Goal: Navigation & Orientation: Find specific page/section

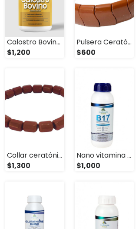
scroll to position [595, 0]
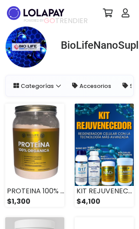
click at [126, 12] on icon at bounding box center [126, 13] width 8 height 9
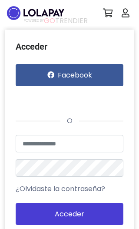
click at [43, 13] on img at bounding box center [35, 12] width 61 height 17
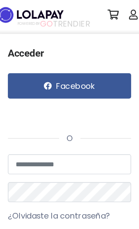
click at [37, 12] on img at bounding box center [35, 12] width 61 height 17
click at [5, 13] on img at bounding box center [35, 12] width 61 height 17
click at [6, 10] on img at bounding box center [35, 12] width 61 height 17
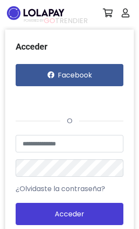
click at [126, 9] on icon at bounding box center [126, 13] width 8 height 9
